Goal: Information Seeking & Learning: Learn about a topic

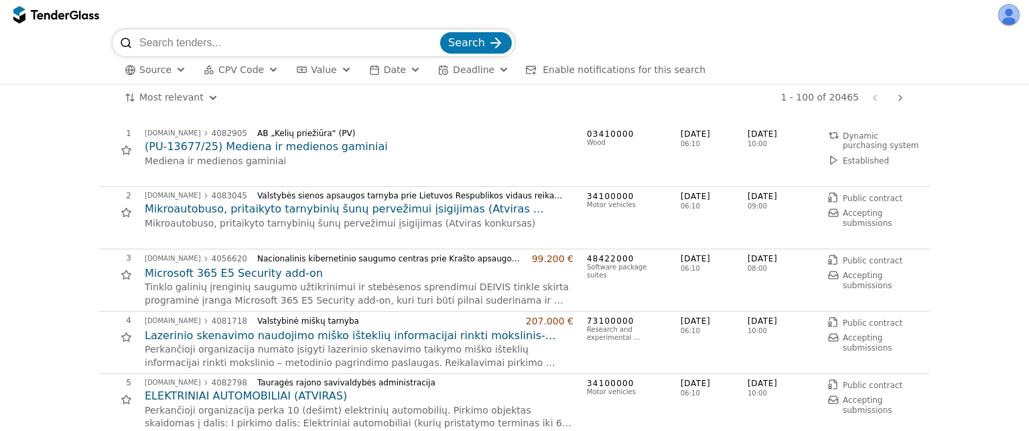
click at [262, 74] on span "CPV Code" at bounding box center [241, 69] width 46 height 11
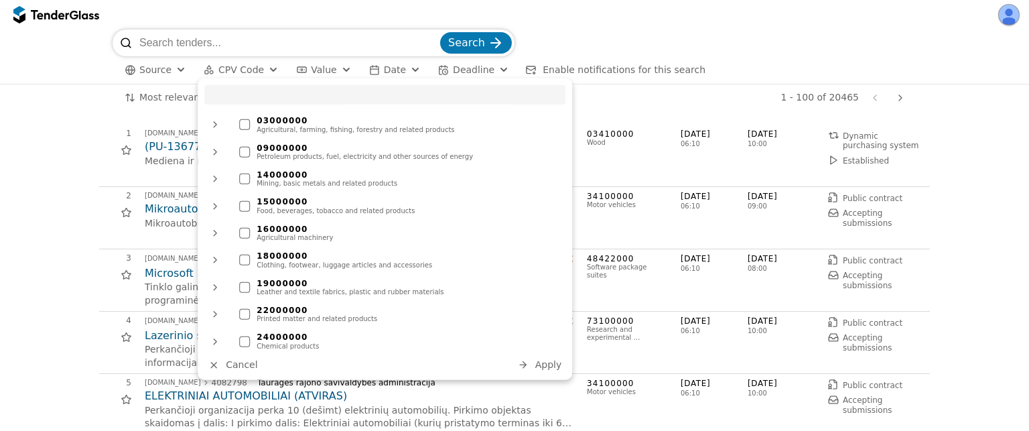
click at [214, 125] on div at bounding box center [215, 124] width 32 height 35
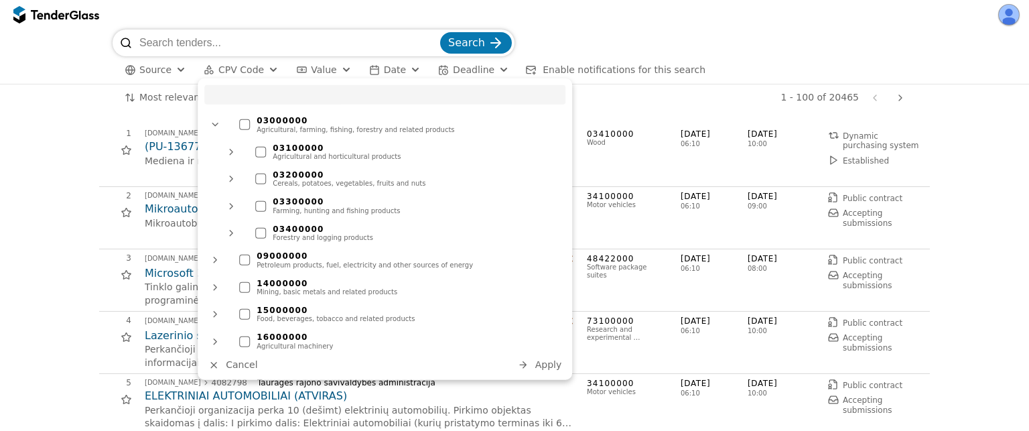
click at [245, 127] on div at bounding box center [244, 124] width 11 height 11
click at [543, 360] on span "Apply" at bounding box center [548, 364] width 27 height 11
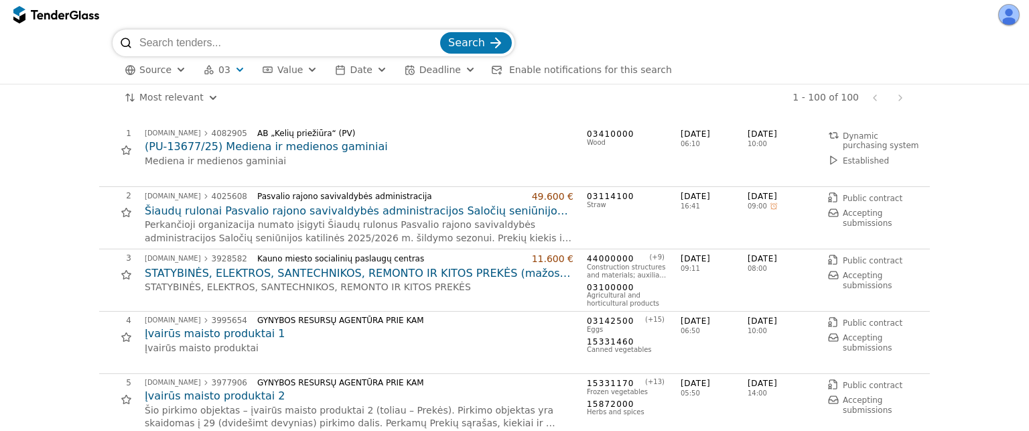
click at [214, 67] on button "03" at bounding box center [224, 70] width 52 height 17
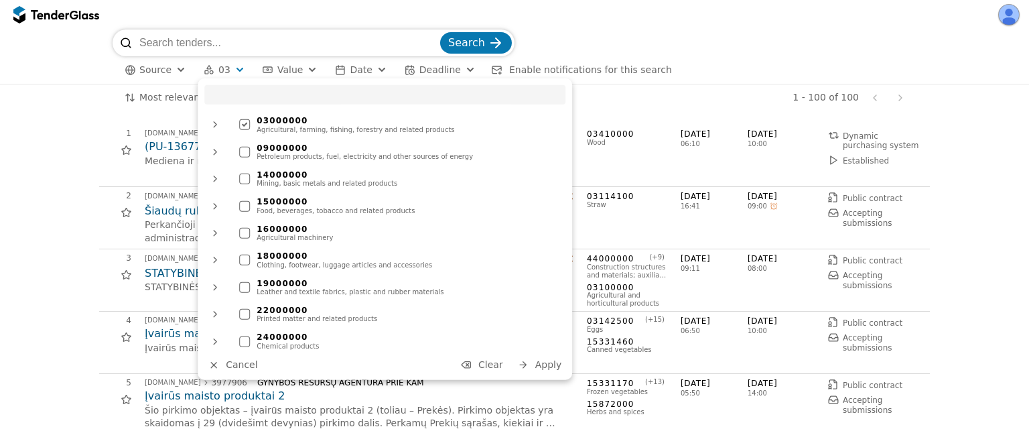
click at [1010, 21] on button "button" at bounding box center [1008, 14] width 21 height 21
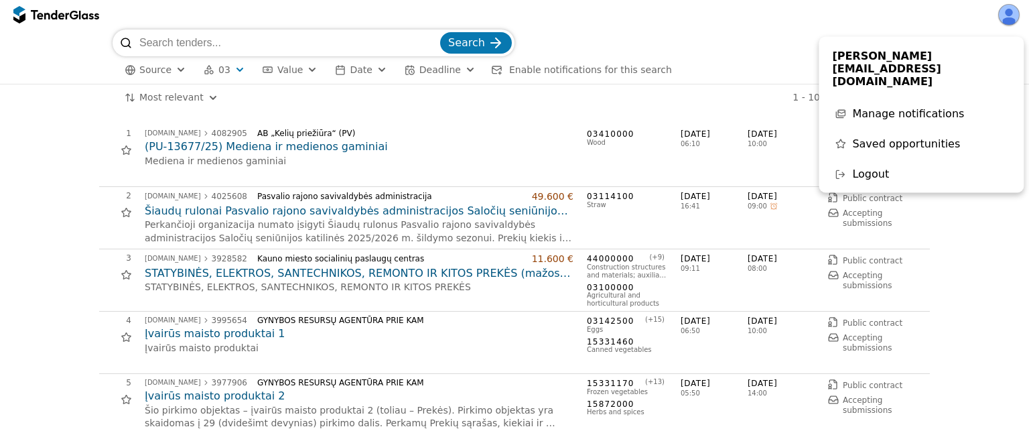
click at [894, 107] on span "Manage notifications" at bounding box center [908, 113] width 112 height 13
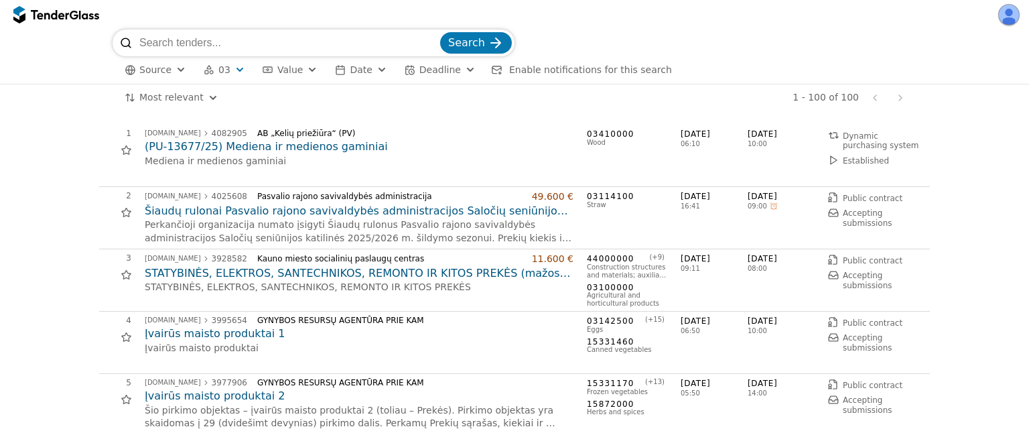
click at [1012, 6] on button "button" at bounding box center [1008, 14] width 21 height 21
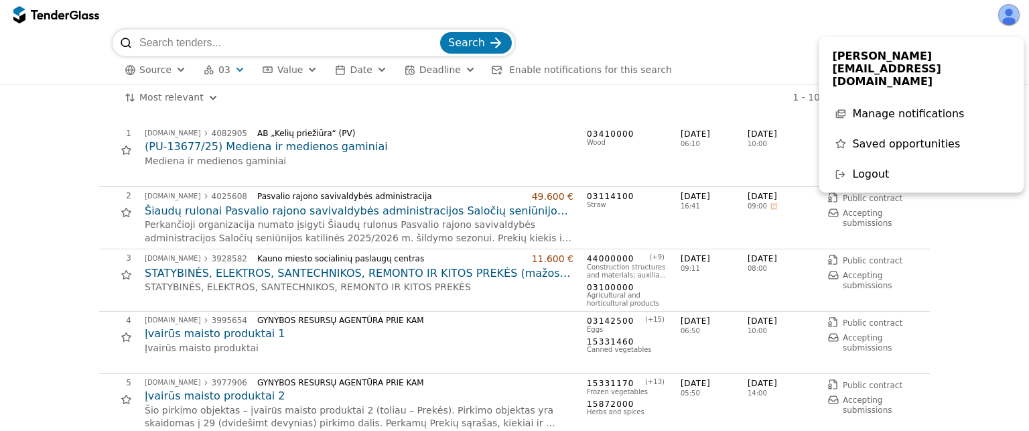
click at [913, 107] on span "Manage notifications" at bounding box center [908, 113] width 112 height 13
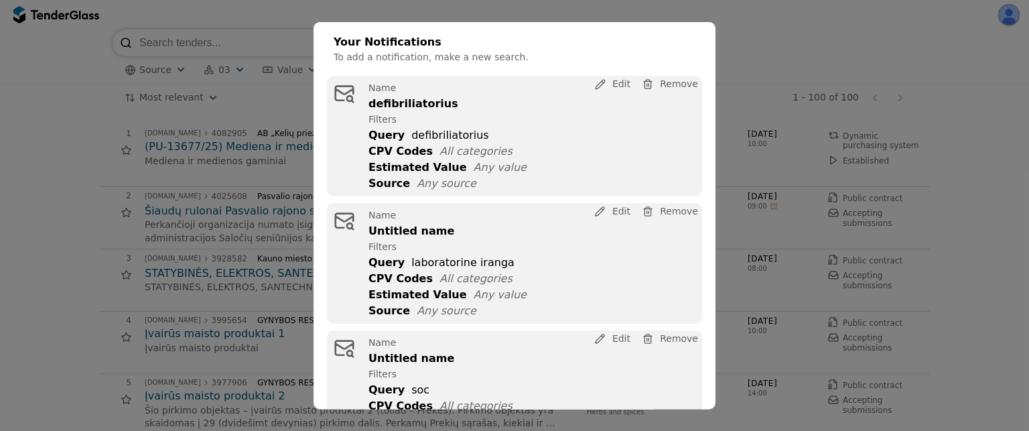
scroll to position [84, 0]
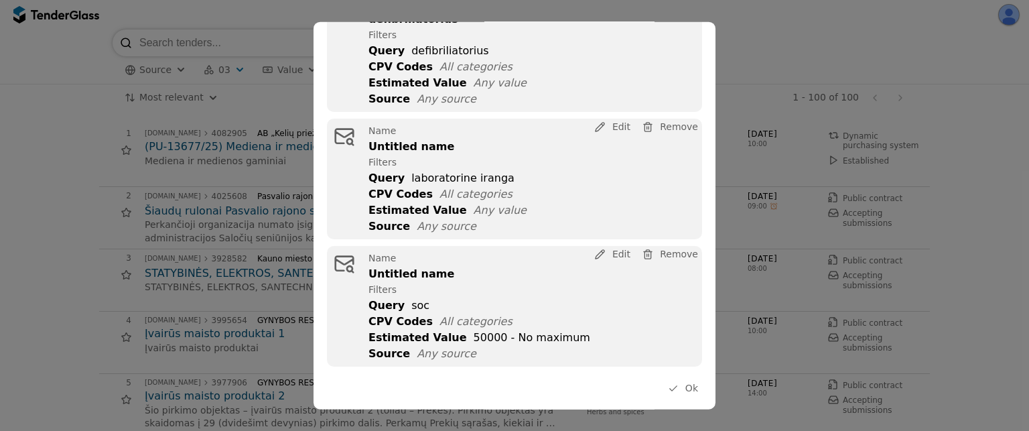
click at [466, 149] on div "Name Untitled name Filters Query laboratorine iranga CPV Codes All categories E…" at bounding box center [536, 179] width 334 height 121
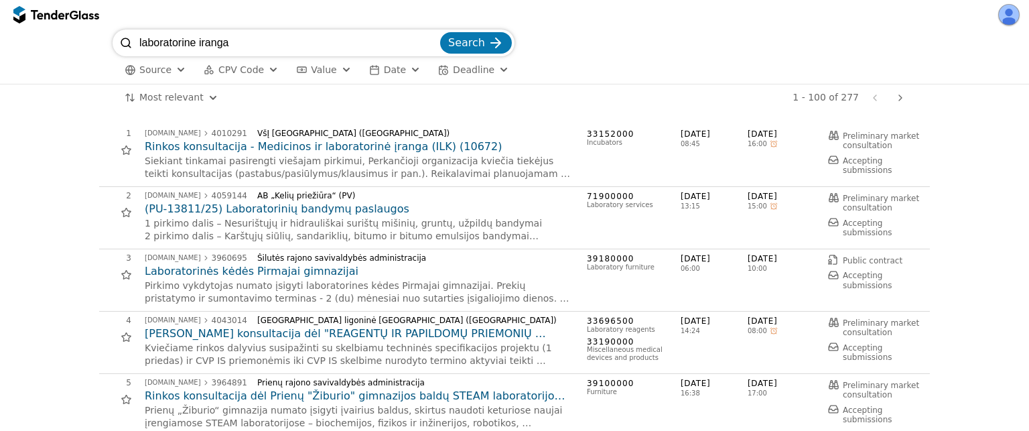
click at [429, 43] on input "laboratorine iranga" at bounding box center [288, 42] width 298 height 27
click at [255, 66] on span "CPV Code" at bounding box center [241, 69] width 46 height 11
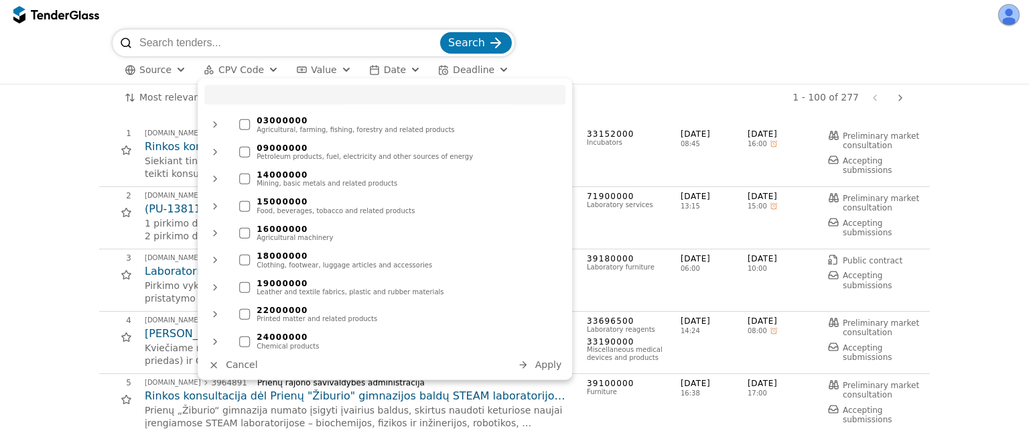
click at [240, 125] on div at bounding box center [244, 124] width 11 height 11
click at [545, 373] on div "03000000 Agricultural, farming, fishing, forestry and related products 09000000…" at bounding box center [385, 229] width 375 height 302
click at [544, 369] on span "Apply" at bounding box center [548, 364] width 27 height 11
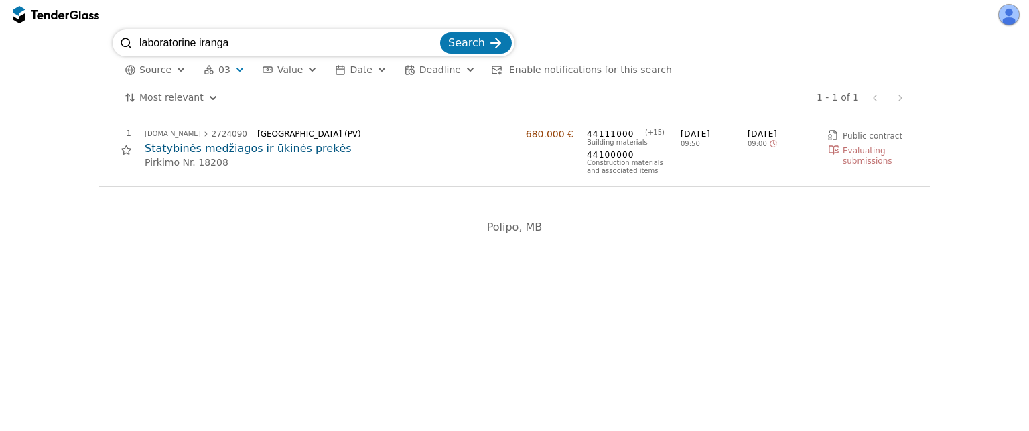
drag, startPoint x: 365, startPoint y: 47, endPoint x: 0, endPoint y: -27, distance: 372.5
click at [0, 0] on html "laboratorine [GEOGRAPHIC_DATA] Search Source 03 Type Buyer Value Date Deadline …" at bounding box center [514, 215] width 1029 height 431
click at [440, 32] on button "Search" at bounding box center [476, 42] width 72 height 21
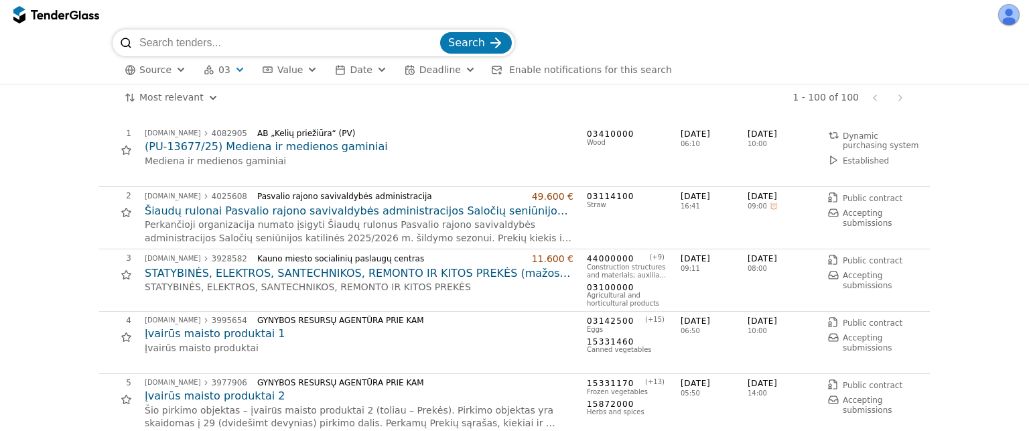
click at [224, 70] on span "03" at bounding box center [224, 69] width 12 height 11
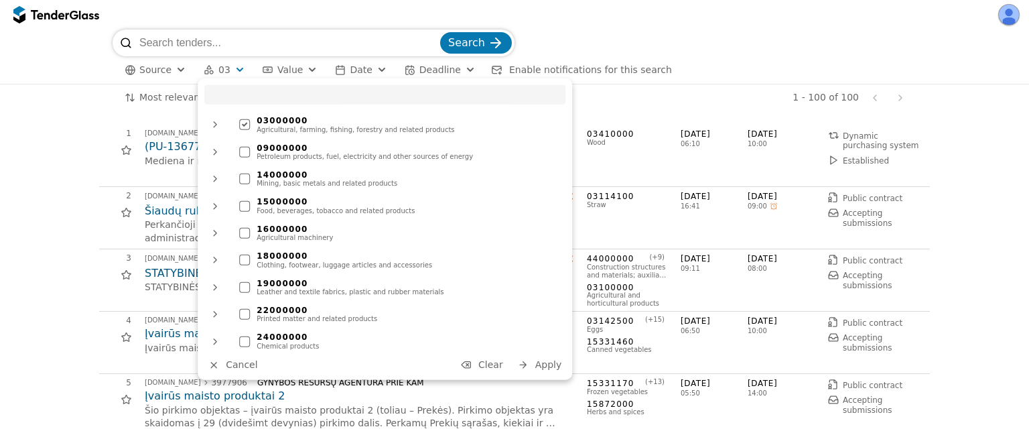
click at [710, 58] on div "Source 03 Type Buyer Value Date Deadline Enable notifications for this search A…" at bounding box center [515, 69] width 804 height 27
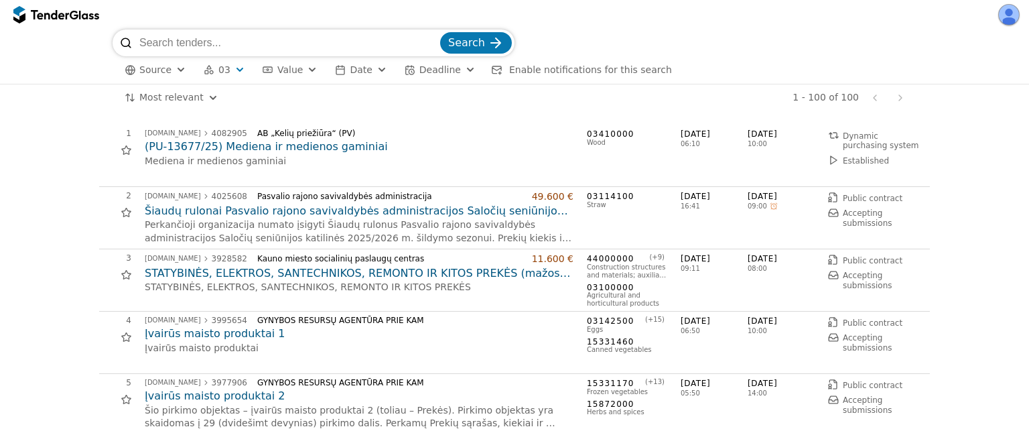
click at [560, 77] on button "Enable notifications for this search" at bounding box center [582, 70] width 188 height 17
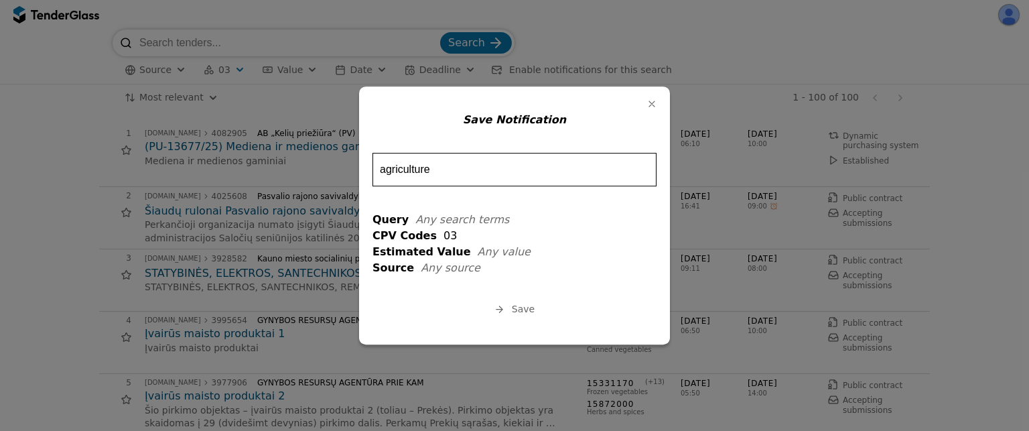
type input "agriculture"
click at [509, 302] on button "Save" at bounding box center [514, 310] width 48 height 17
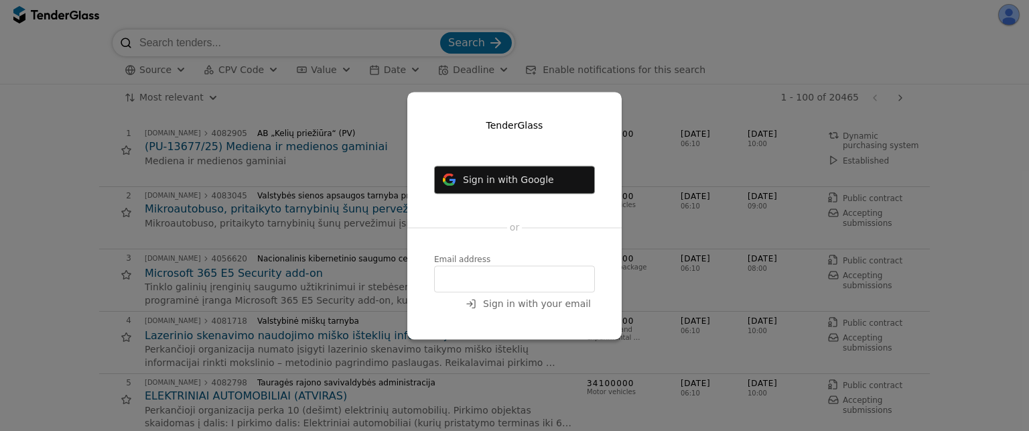
click at [499, 180] on span "Sign in with Google" at bounding box center [508, 179] width 91 height 11
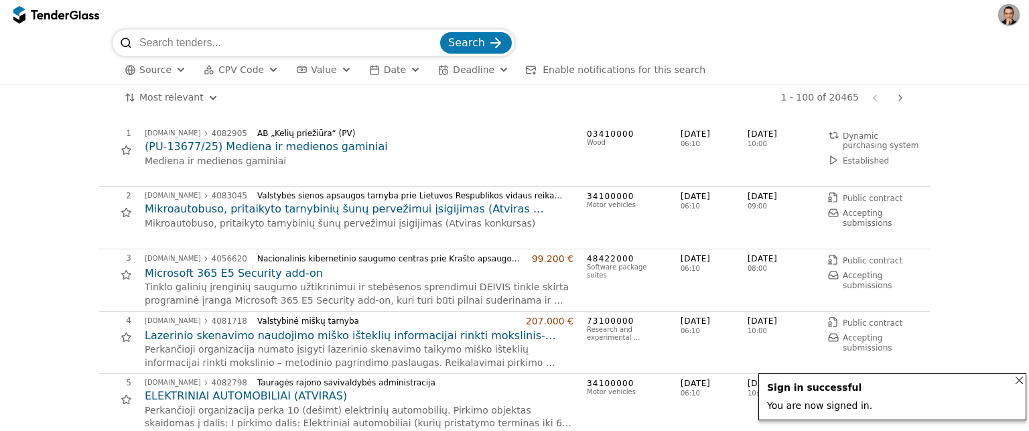
click at [1012, 16] on button "button" at bounding box center [1008, 14] width 21 height 21
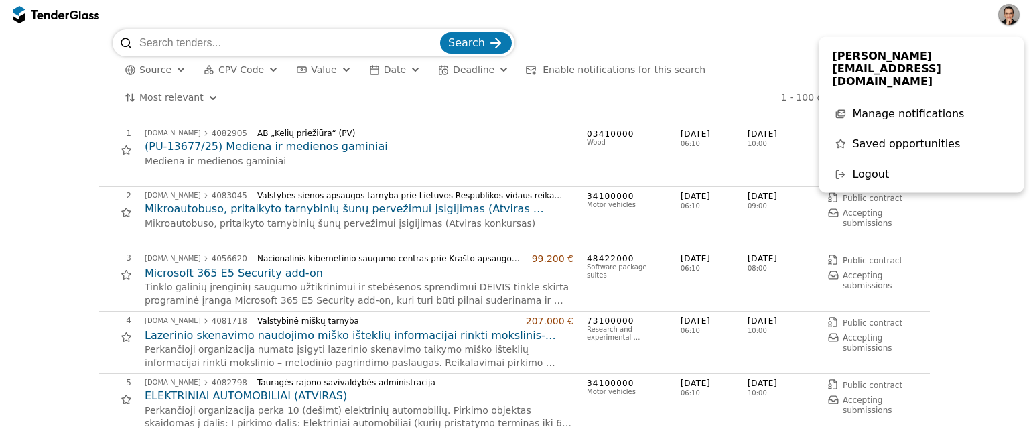
click at [895, 107] on span "Manage notifications" at bounding box center [908, 113] width 112 height 13
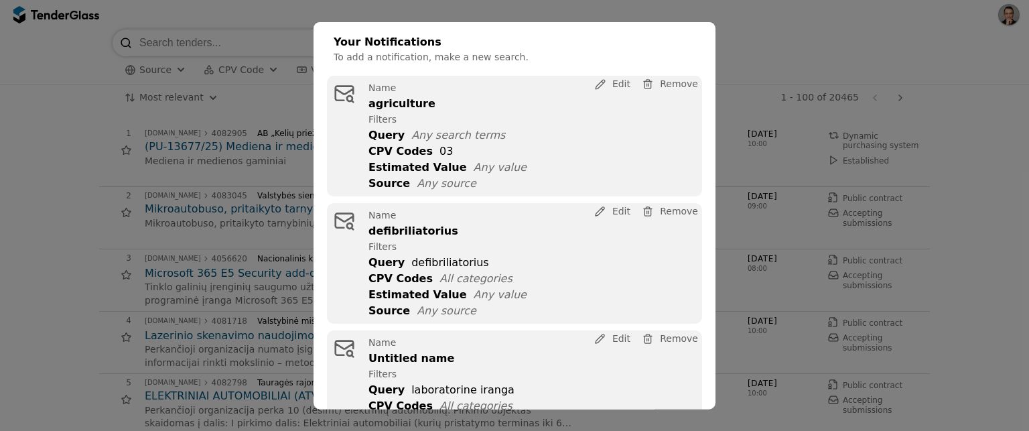
click at [409, 109] on div "agriculture" at bounding box center [402, 103] width 67 height 13
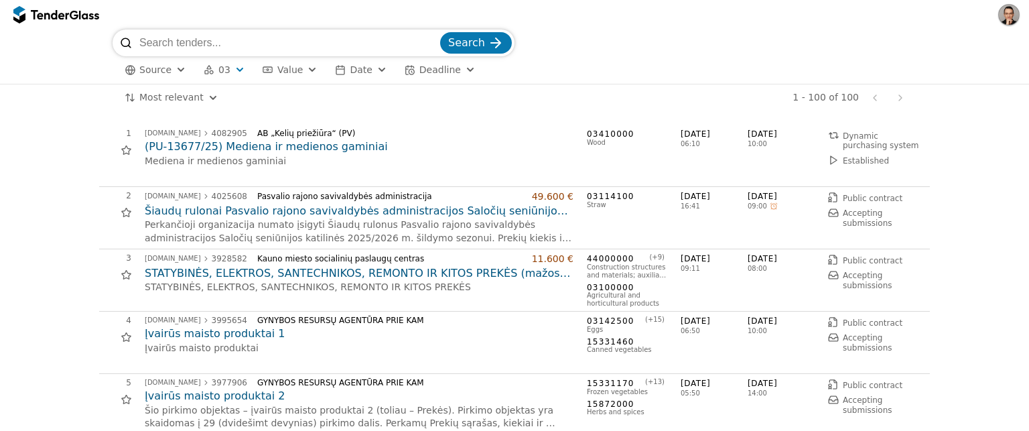
click at [122, 148] on div at bounding box center [126, 150] width 38 height 38
click at [126, 151] on div at bounding box center [126, 150] width 38 height 38
click at [131, 149] on div "1 viesiejipirkimai.lt 4082905 AB „Kelių priežiūra“ (PV) (PU-13677/25) Mediena i…" at bounding box center [510, 156] width 823 height 54
click at [129, 149] on div at bounding box center [126, 150] width 38 height 38
click at [216, 147] on h2 "(PU-13677/25) Mediena ir medienos gaminiai" at bounding box center [359, 146] width 429 height 15
